Goal: Information Seeking & Learning: Learn about a topic

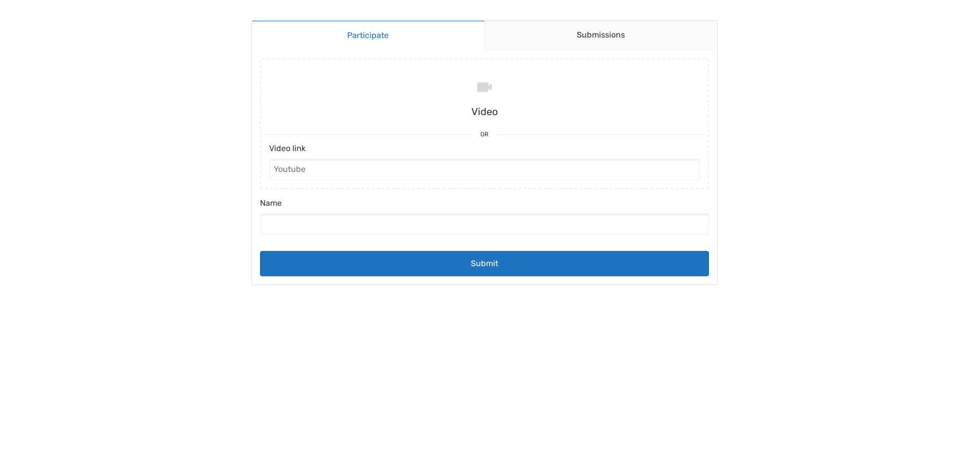
click at [753, 186] on body "Participate Submissions Participate Submissions Submitting Video Or Video link …" at bounding box center [484, 238] width 969 height 476
click at [753, 90] on body "Participate Submissions Participate Submissions Submitting Video Or Video link …" at bounding box center [484, 238] width 969 height 476
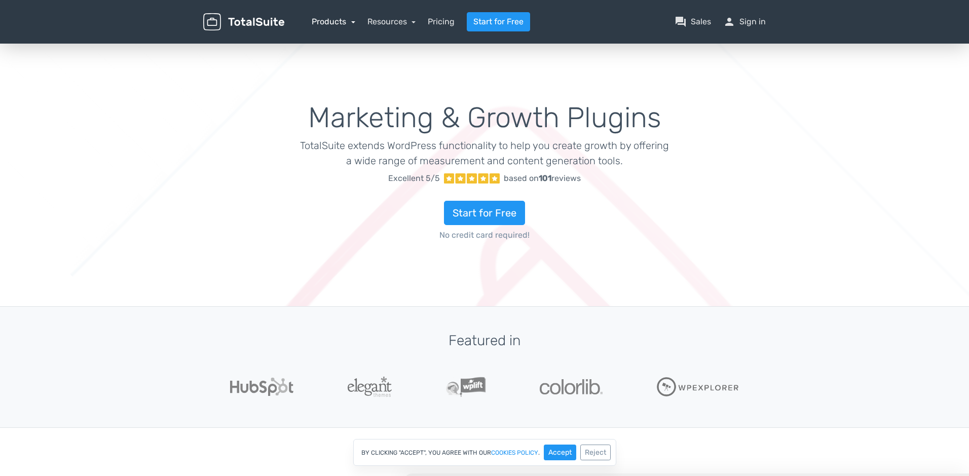
click at [345, 20] on link "Products" at bounding box center [334, 22] width 44 height 10
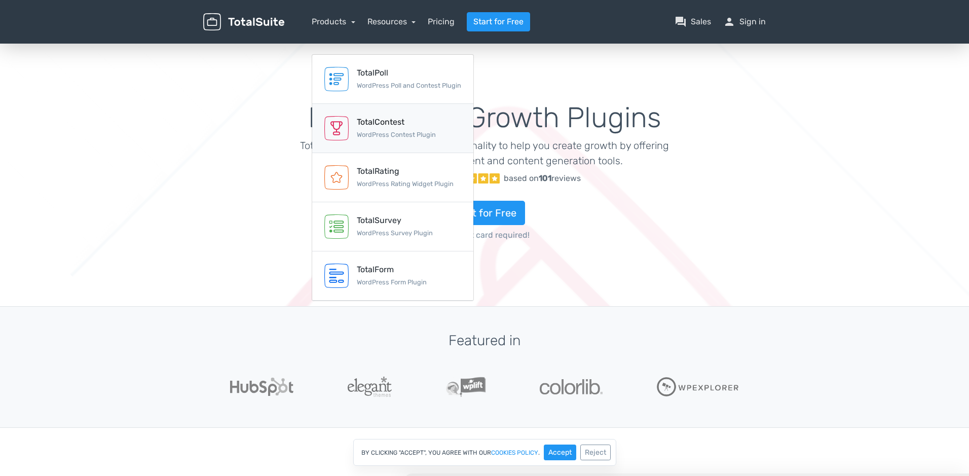
click at [385, 124] on div "TotalContest" at bounding box center [396, 122] width 79 height 12
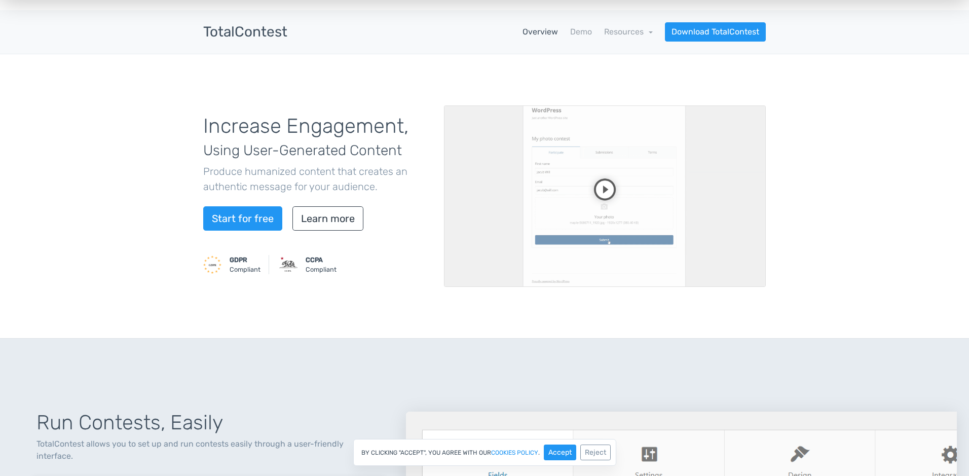
click at [603, 188] on video at bounding box center [605, 196] width 322 height 182
